Goal: Information Seeking & Learning: Learn about a topic

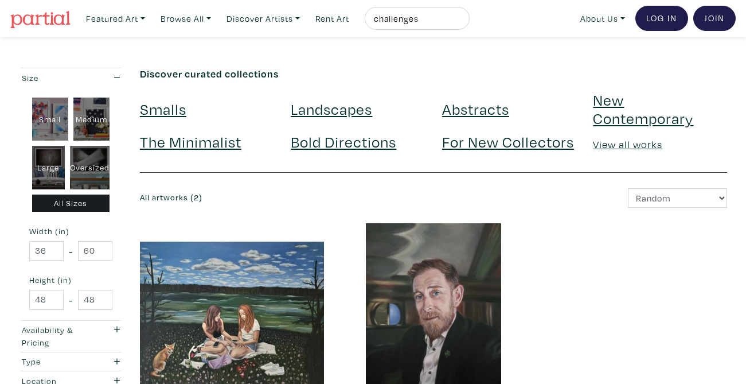
click at [62, 12] on img at bounding box center [40, 19] width 60 height 17
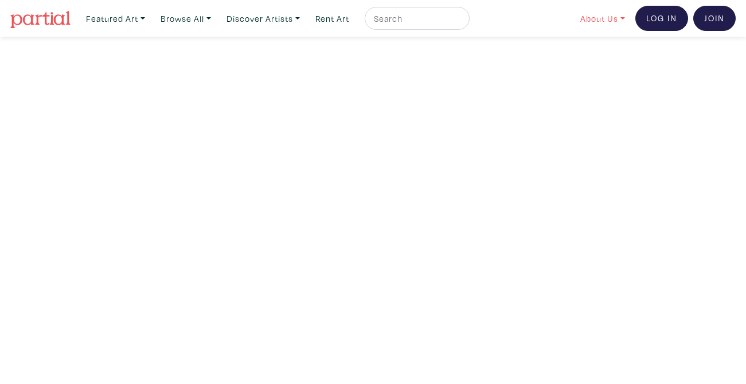
click at [579, 24] on link "About Us" at bounding box center [602, 19] width 55 height 24
click at [589, 68] on link "How It Works" at bounding box center [633, 66] width 94 height 10
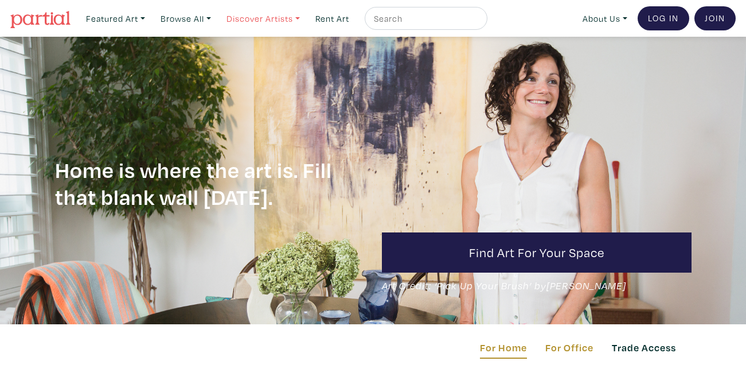
click at [150, 19] on link "Discover Artists" at bounding box center [115, 19] width 69 height 24
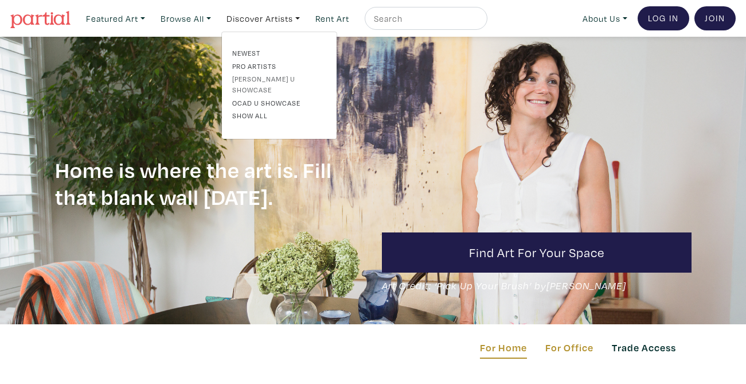
click at [254, 78] on link "[PERSON_NAME] U Showcase" at bounding box center [279, 83] width 94 height 21
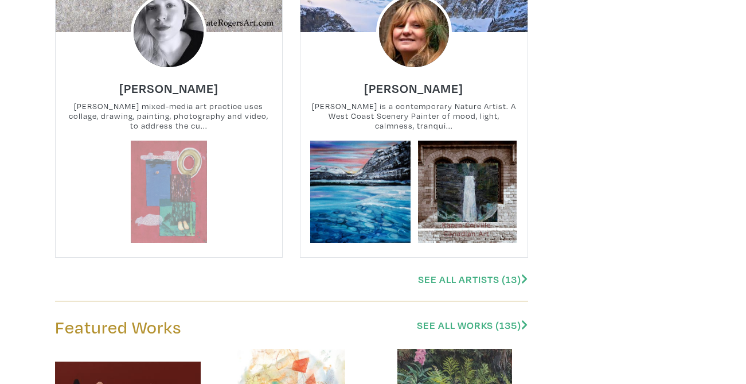
scroll to position [1192, 0]
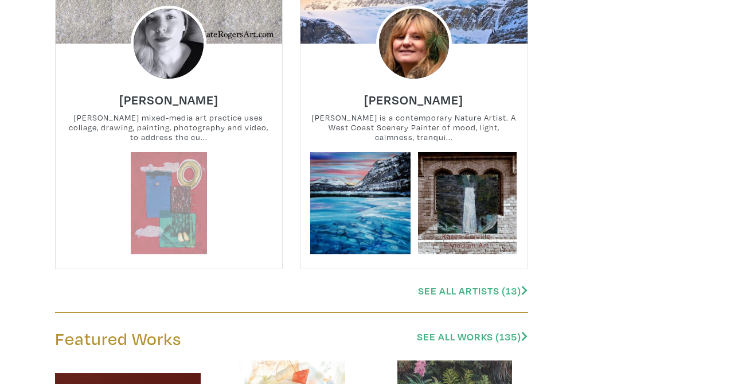
click at [174, 157] on link at bounding box center [169, 203] width 102 height 102
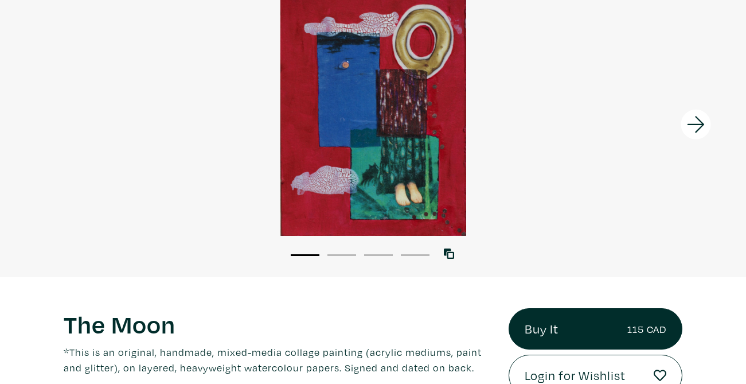
scroll to position [101, 0]
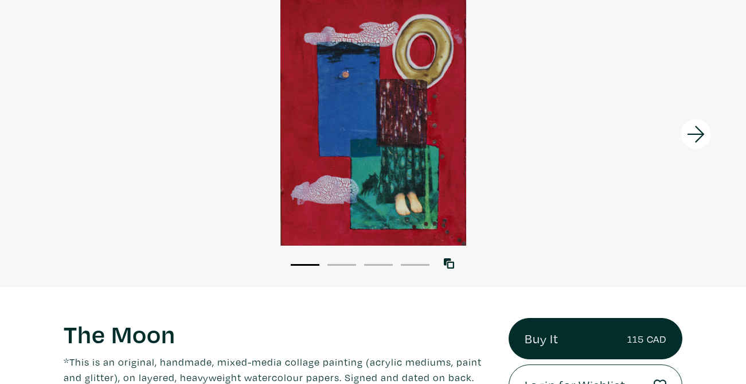
click at [704, 131] on icon at bounding box center [696, 134] width 39 height 31
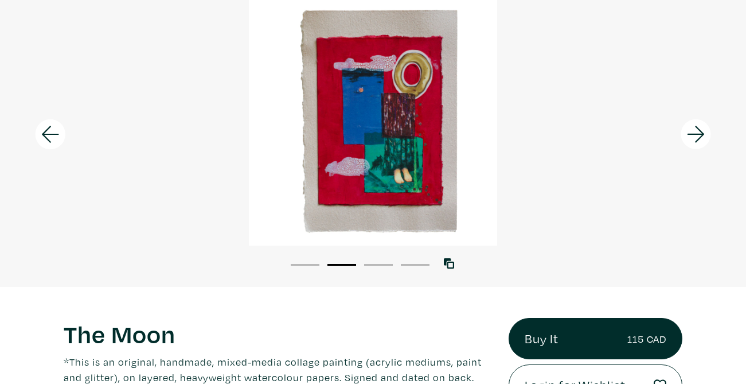
click at [699, 131] on icon at bounding box center [696, 134] width 39 height 31
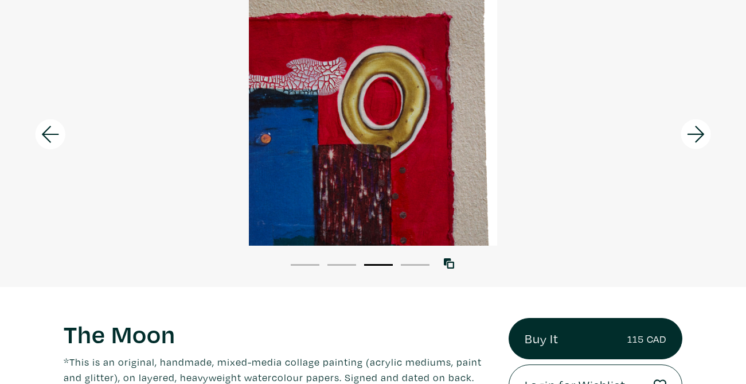
click at [699, 131] on icon at bounding box center [696, 134] width 39 height 31
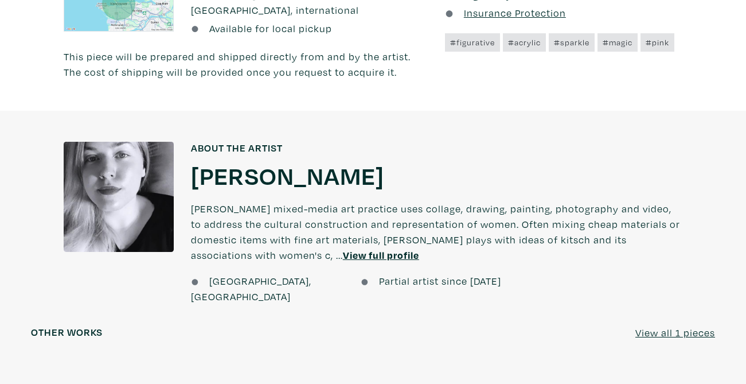
scroll to position [763, 0]
